Goal: Find specific page/section: Find specific page/section

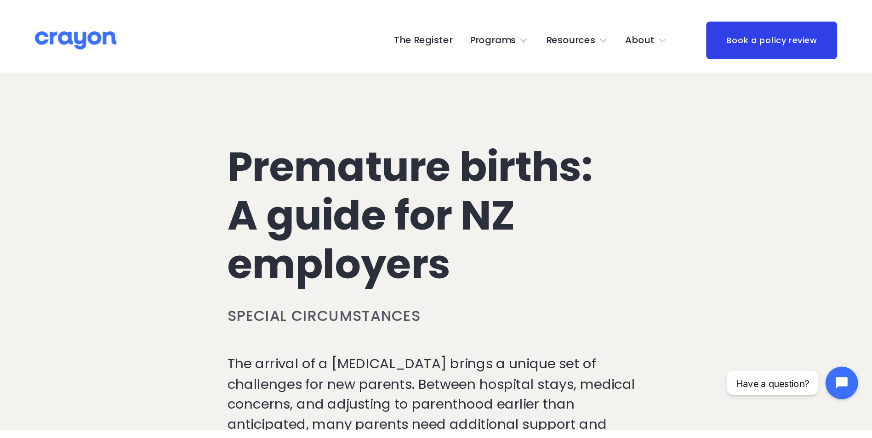
scroll to position [448, 0]
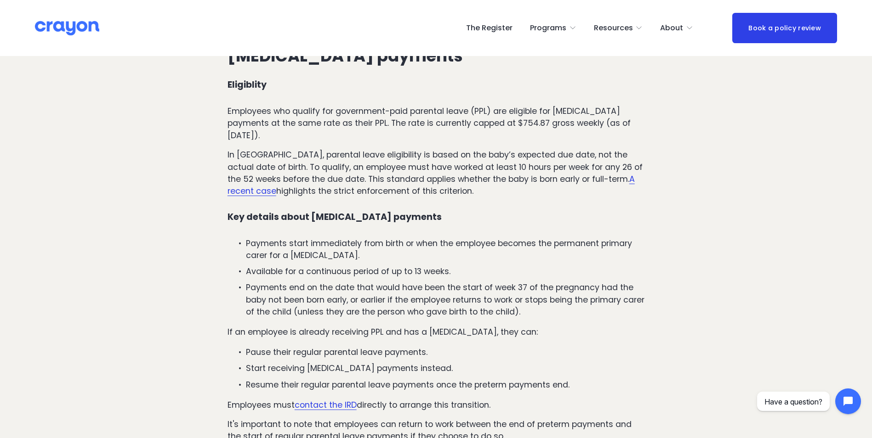
click at [0, 0] on span "About Us" at bounding box center [0, 0] width 0 height 0
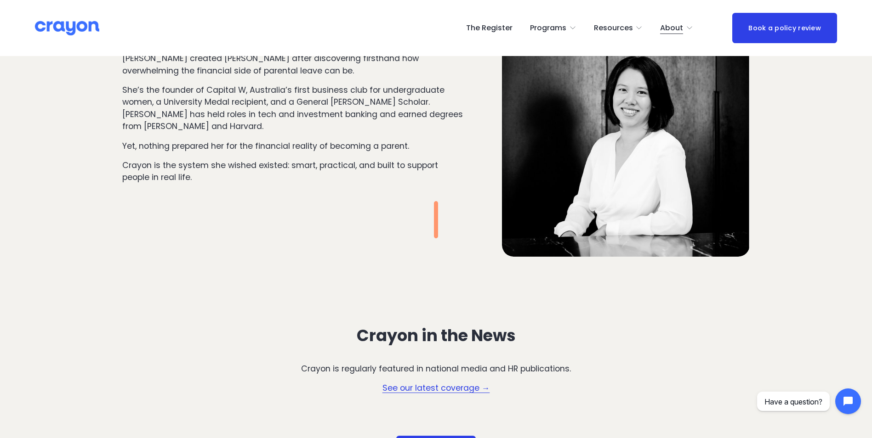
scroll to position [1287, 0]
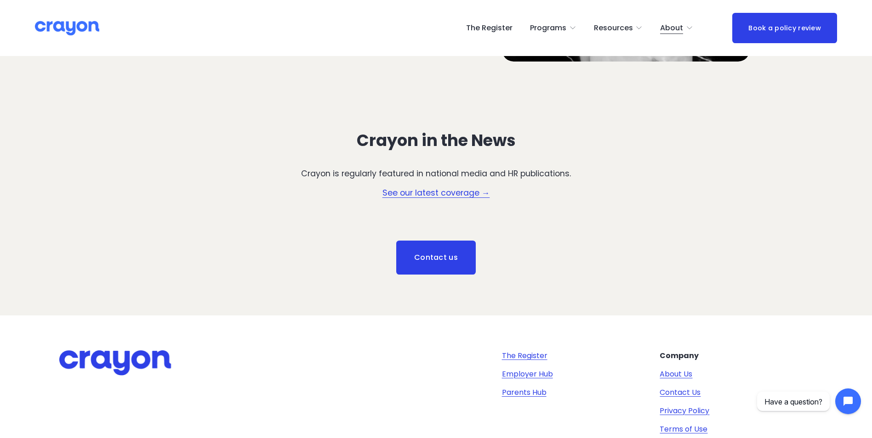
click at [526, 376] on link "Employer Hub" at bounding box center [527, 374] width 51 height 11
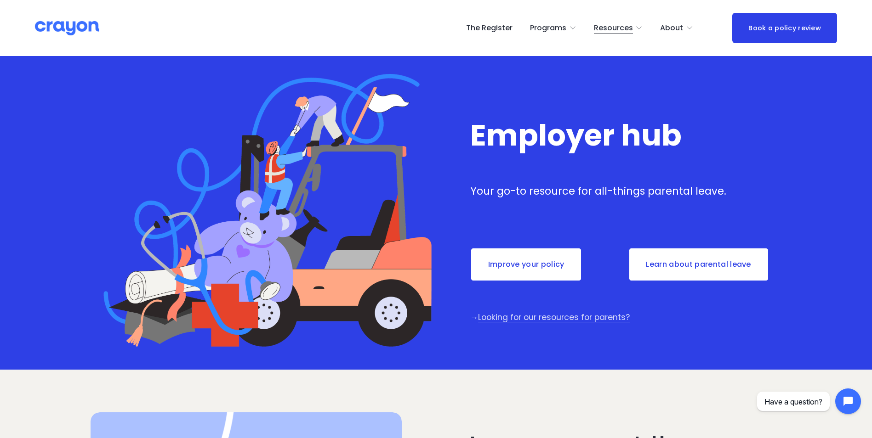
click at [530, 259] on link "Improve your policy" at bounding box center [526, 265] width 112 height 34
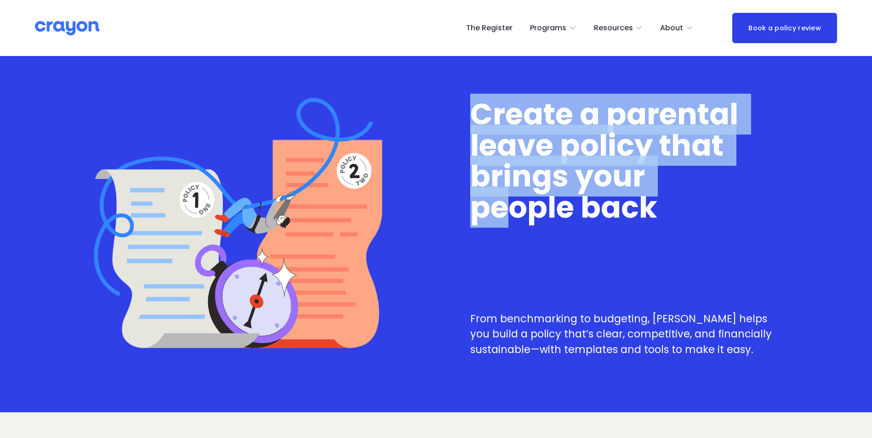
drag, startPoint x: 353, startPoint y: 85, endPoint x: 305, endPoint y: -7, distance: 104.0
